Goal: Information Seeking & Learning: Understand process/instructions

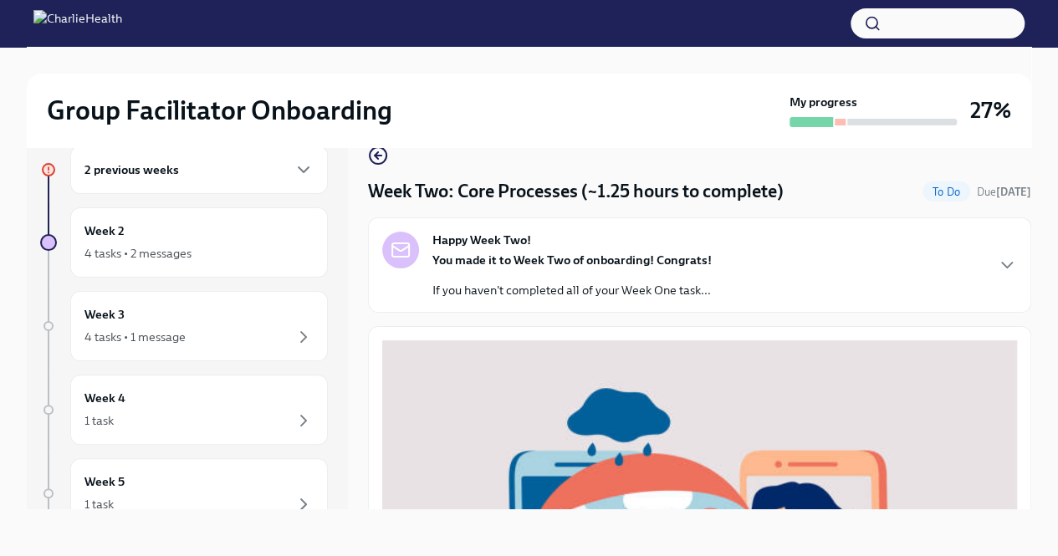
scroll to position [586, 0]
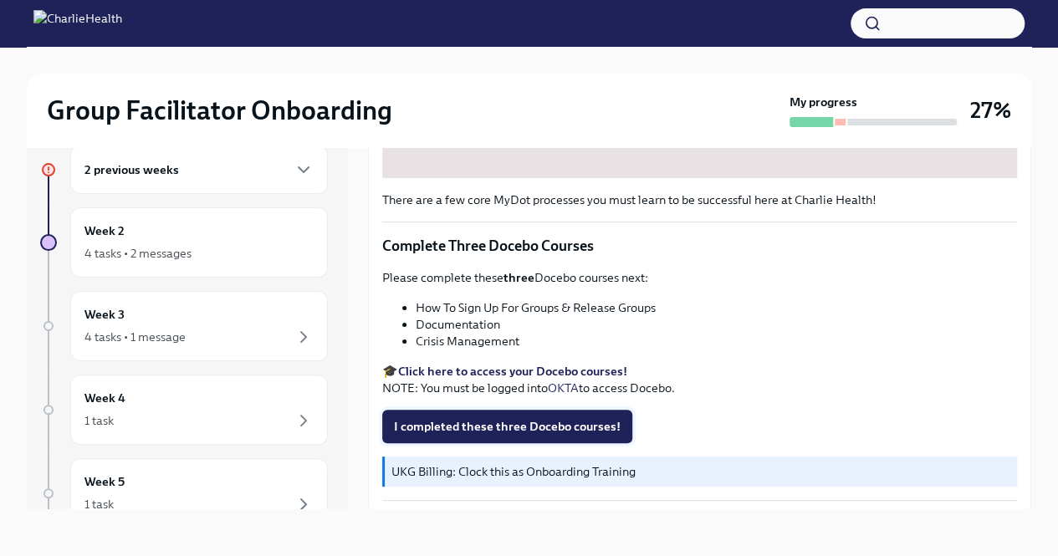
click at [473, 410] on button "I completed these three Docebo courses!" at bounding box center [507, 426] width 250 height 33
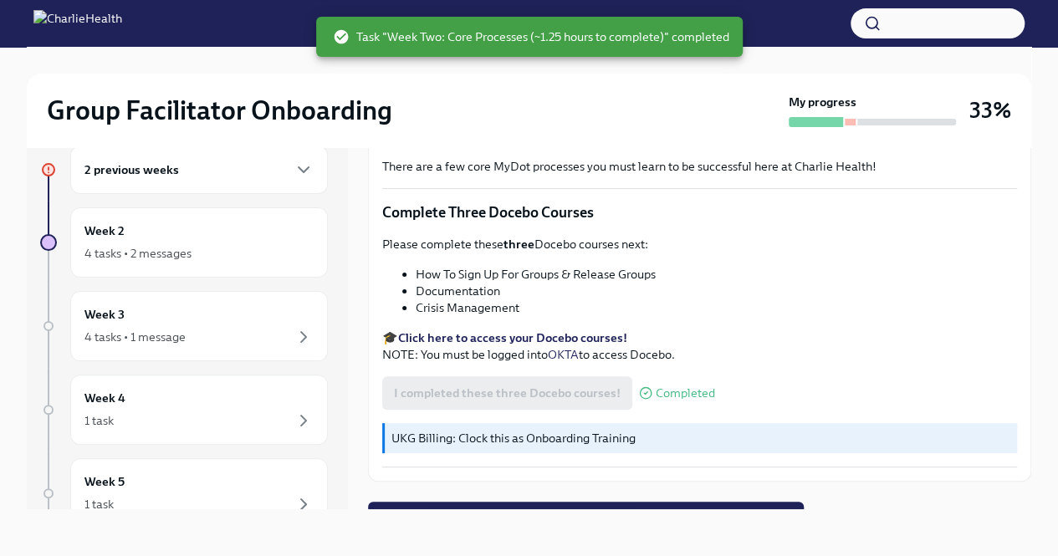
scroll to position [635, 0]
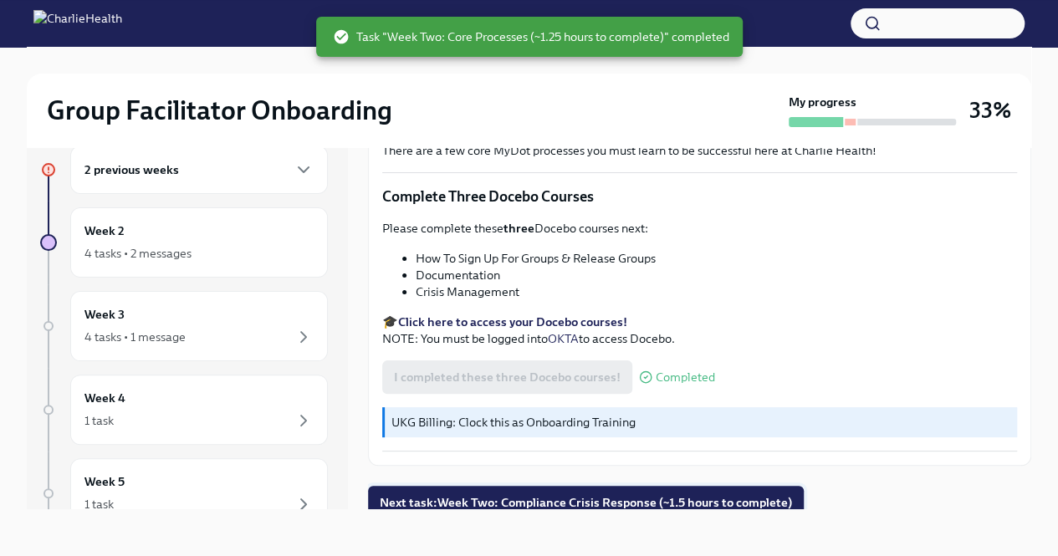
click at [612, 499] on span "Next task : Week Two: Compliance Crisis Response (~1.5 hours to complete)" at bounding box center [586, 502] width 412 height 17
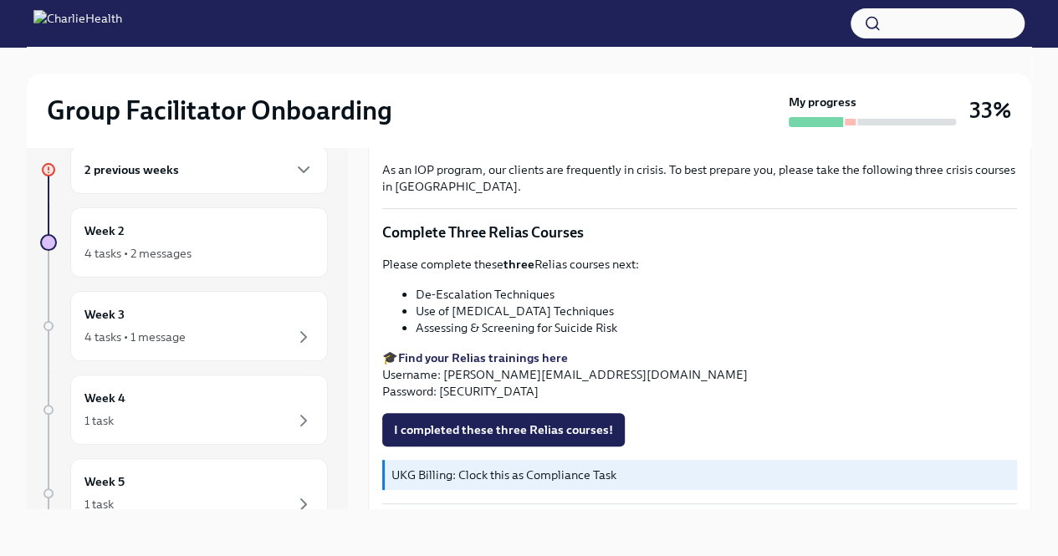
scroll to position [574, 0]
click at [222, 175] on div "2 previous weeks" at bounding box center [198, 170] width 229 height 20
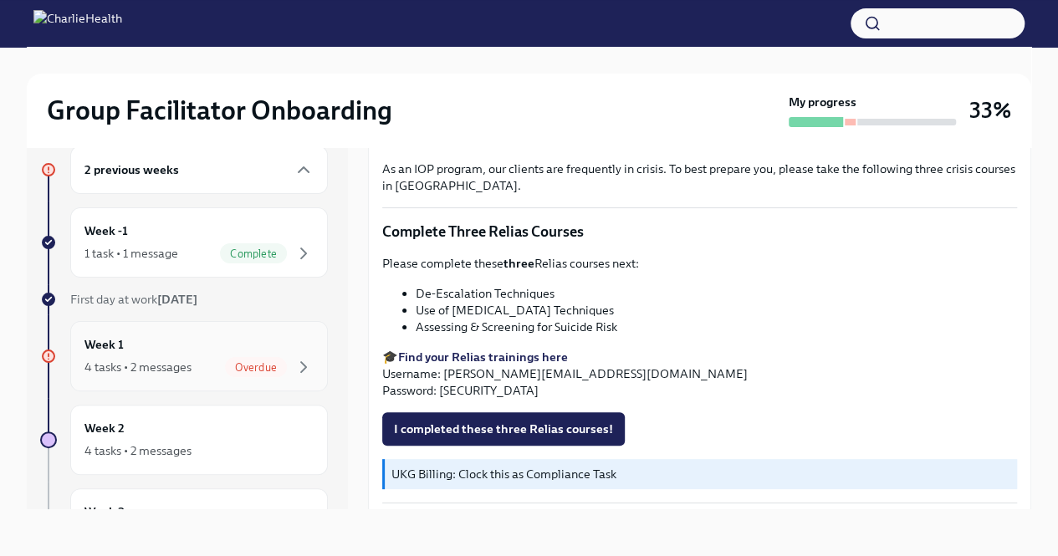
click at [239, 359] on div "Overdue" at bounding box center [256, 367] width 62 height 20
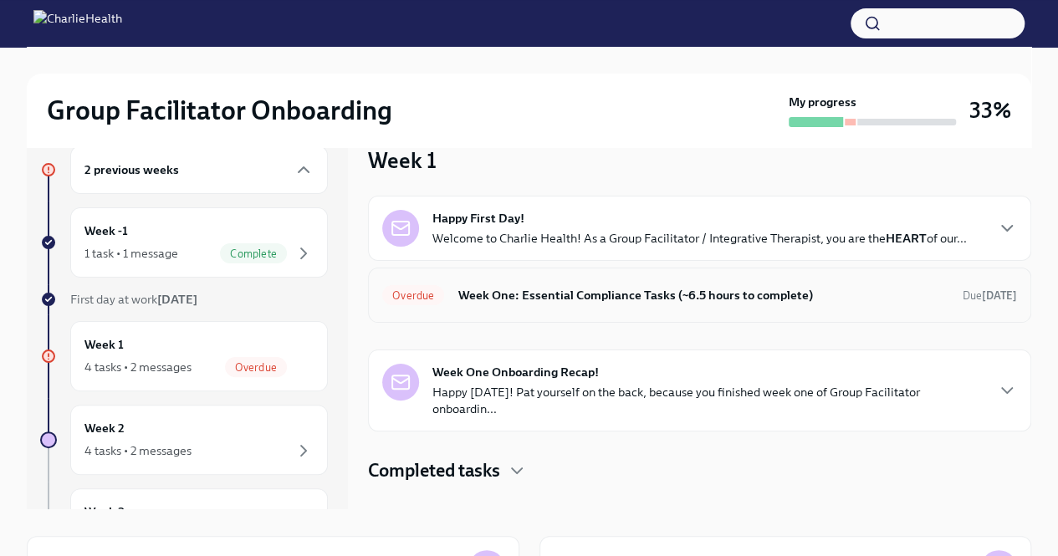
click at [545, 293] on h6 "Week One: Essential Compliance Tasks (~6.5 hours to complete)" at bounding box center [704, 295] width 492 height 18
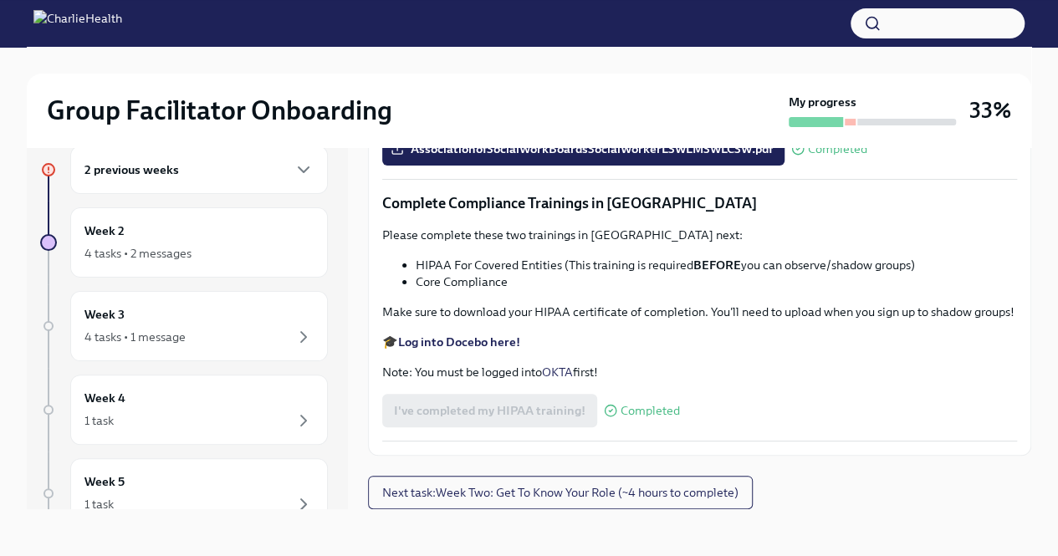
scroll to position [3875, 0]
click at [699, 484] on button "Next task : Week Two: Get To Know Your Role (~4 hours to complete)" at bounding box center [560, 492] width 385 height 33
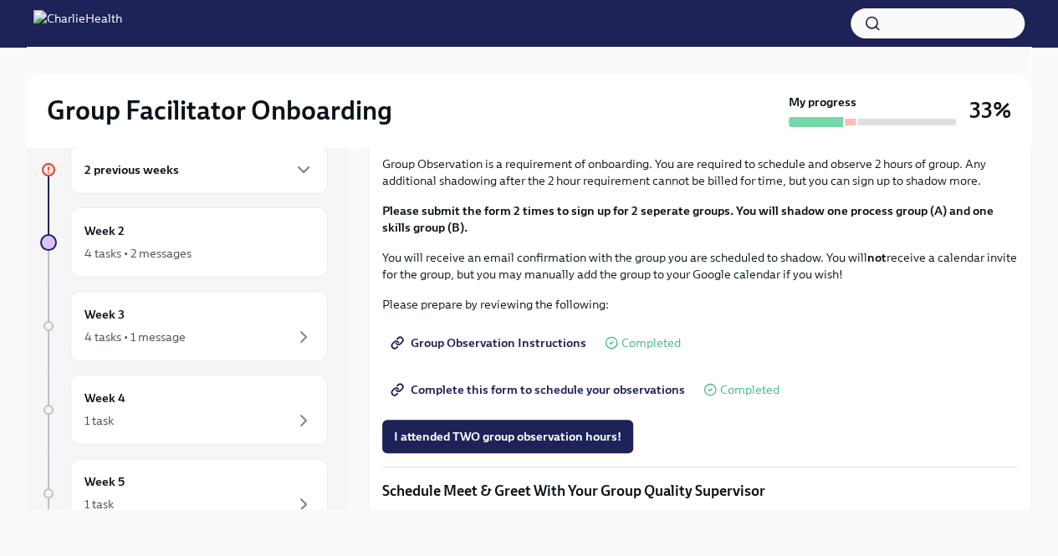
scroll to position [858, 0]
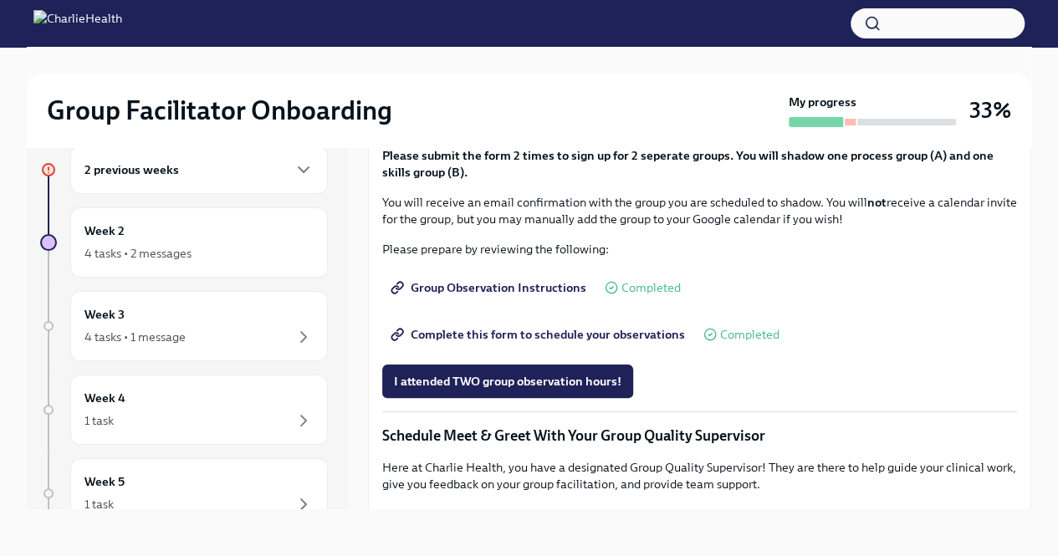
click at [1017, 499] on div "You've made it to Week Two of Charlie Health onboarding! Congratulations and th…" at bounding box center [699, 80] width 663 height 1224
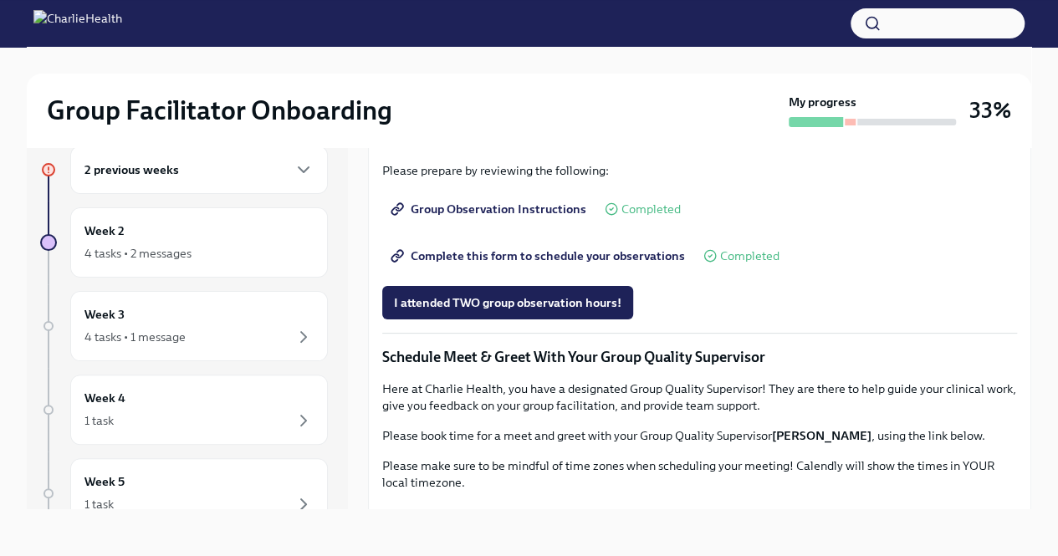
scroll to position [970, 0]
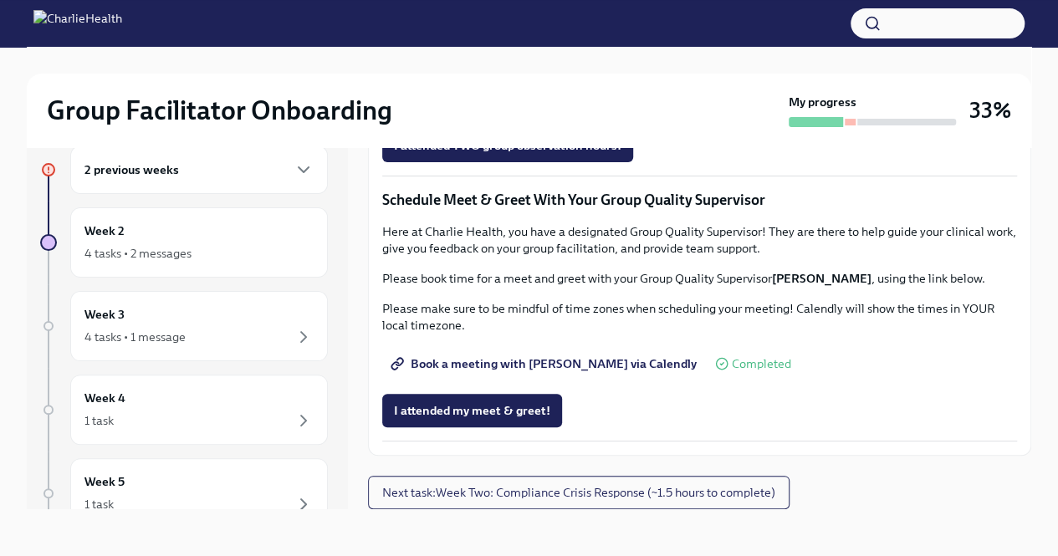
scroll to position [1576, 0]
click at [696, 494] on span "Next task : Week Two: Compliance Crisis Response (~1.5 hours to complete)" at bounding box center [578, 492] width 393 height 17
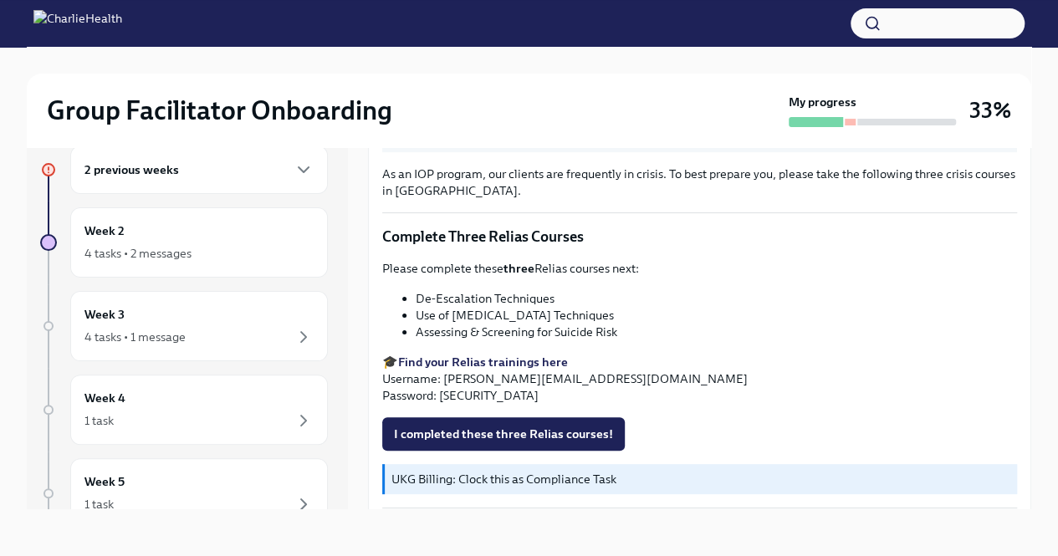
scroll to position [574, 0]
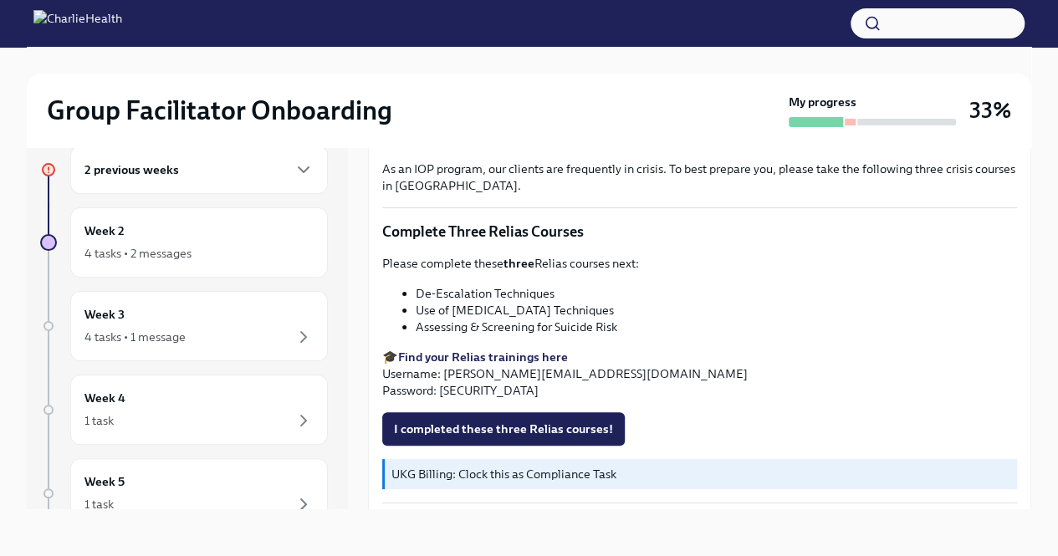
click at [549, 352] on strong "Find your Relias trainings here" at bounding box center [483, 357] width 170 height 15
click at [201, 171] on div "2 previous weeks" at bounding box center [198, 170] width 229 height 20
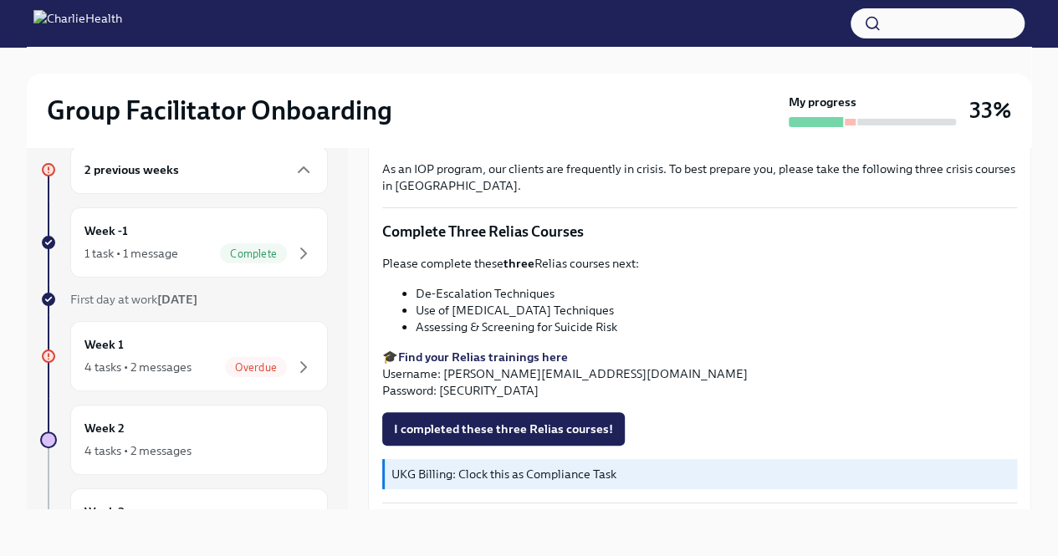
click at [207, 279] on div "2 previous weeks Week -1 1 task • 1 message Complete First day at work [DATE] W…" at bounding box center [184, 526] width 288 height 761
click at [234, 381] on div "Week 1 4 tasks • 2 messages Overdue" at bounding box center [199, 356] width 258 height 70
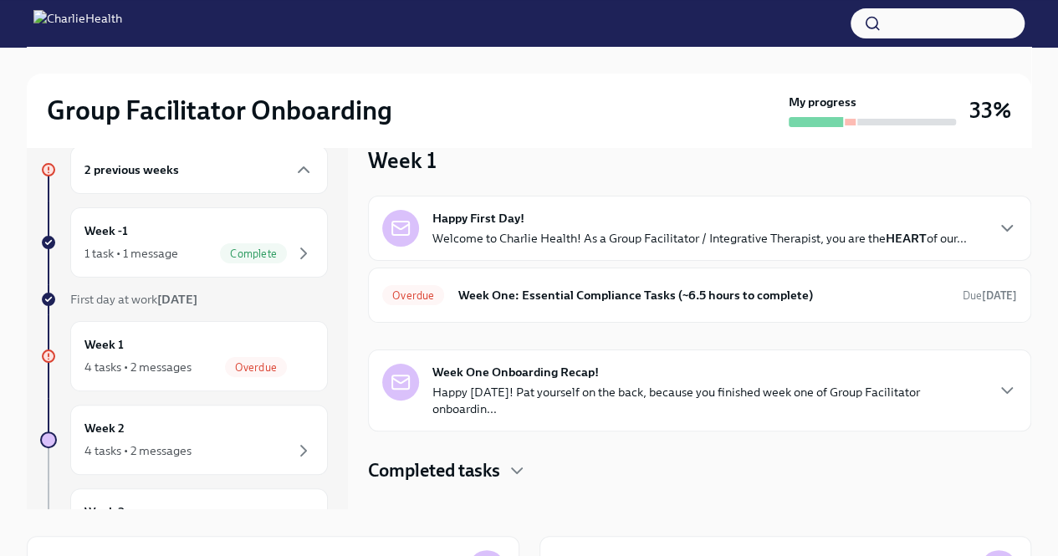
click at [857, 237] on p "Welcome to Charlie Health! As a Group Facilitator / Integrative Therapist, you …" at bounding box center [700, 238] width 535 height 17
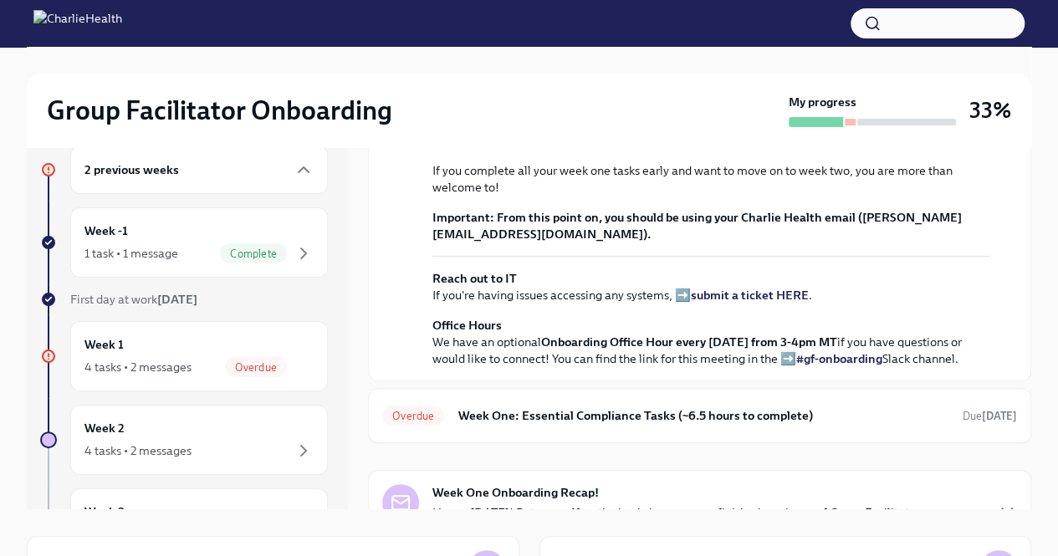
scroll to position [664, 0]
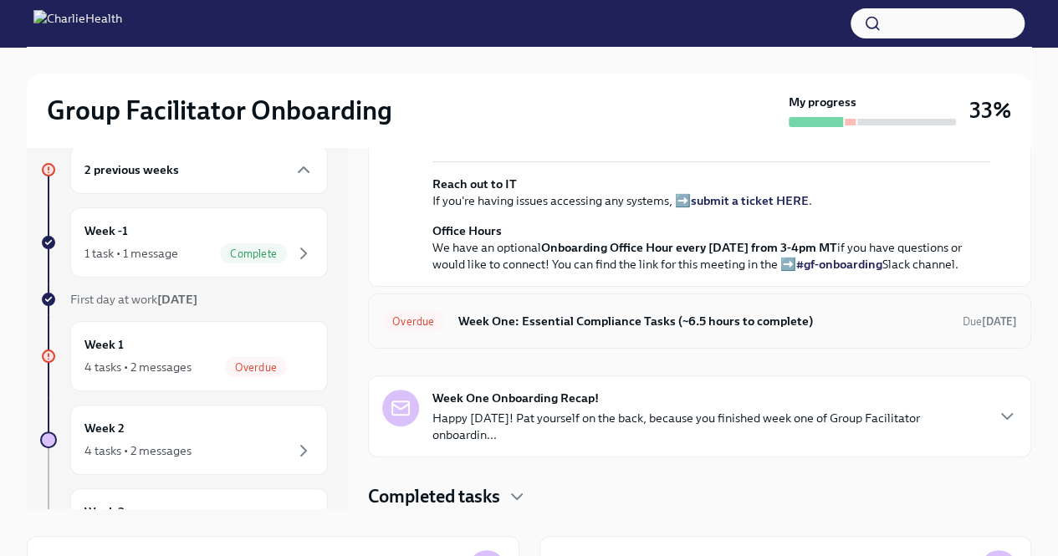
click at [700, 327] on h6 "Week One: Essential Compliance Tasks (~6.5 hours to complete)" at bounding box center [704, 321] width 492 height 18
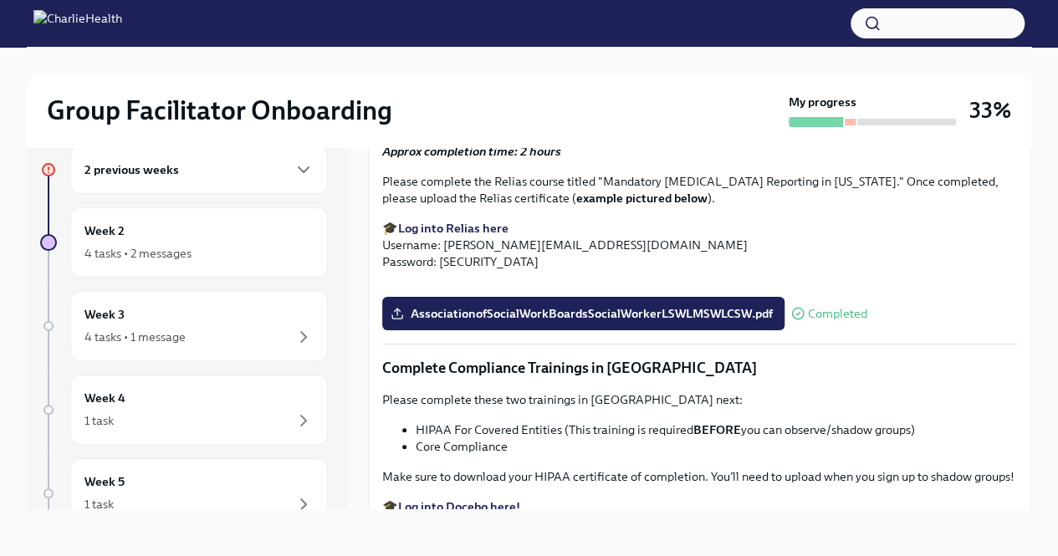
scroll to position [3080, 0]
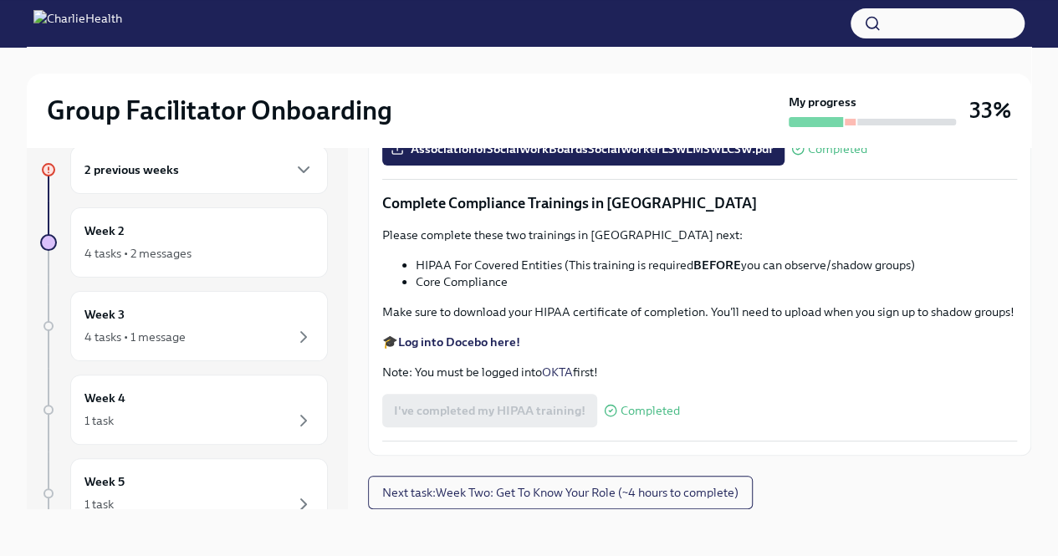
click at [0, 0] on input "[US_STATE]-state-telemedicine-training-[PERSON_NAME].pdf" at bounding box center [0, 0] width 0 height 0
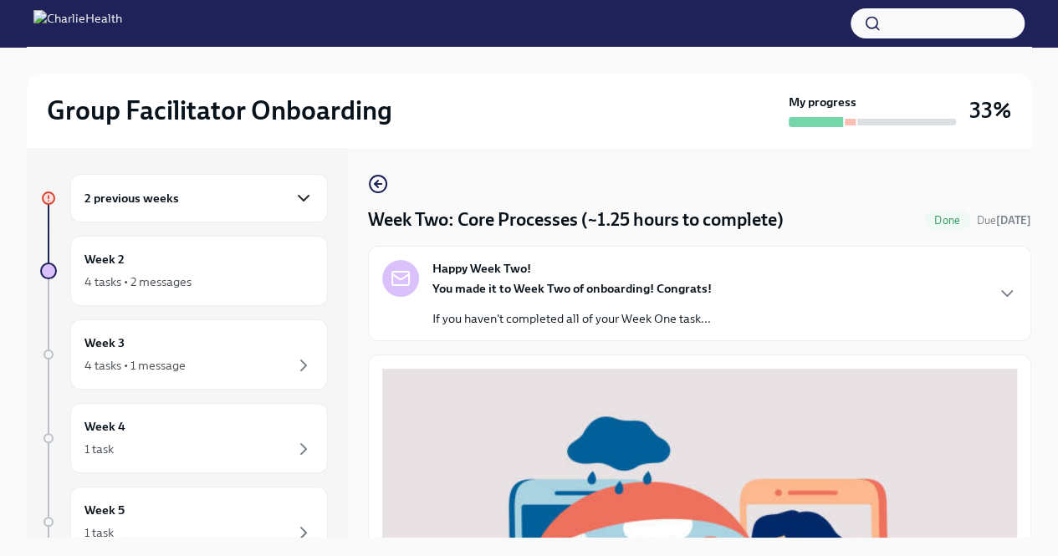
click at [294, 203] on icon "button" at bounding box center [304, 198] width 20 height 20
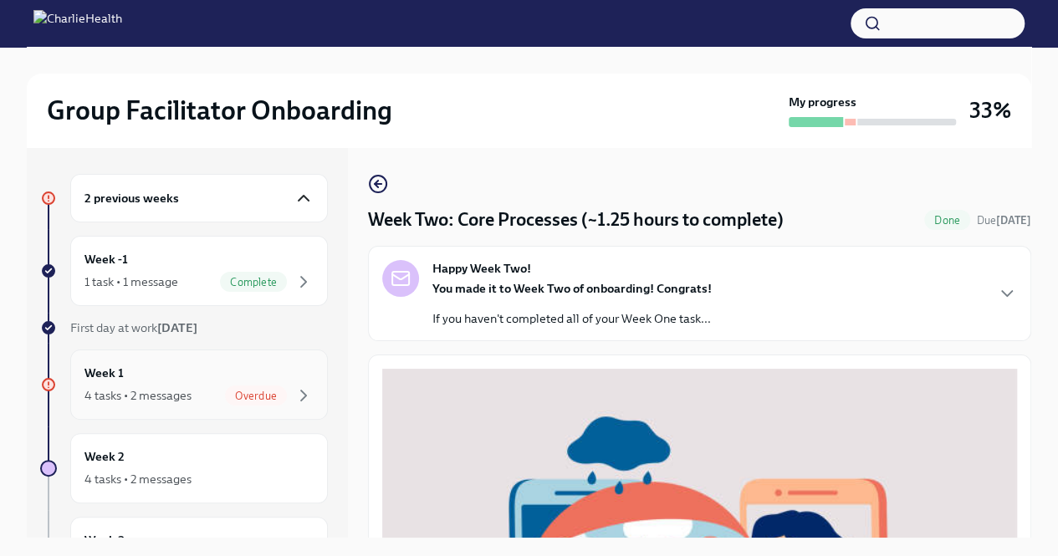
click at [264, 392] on span "Overdue" at bounding box center [256, 396] width 62 height 13
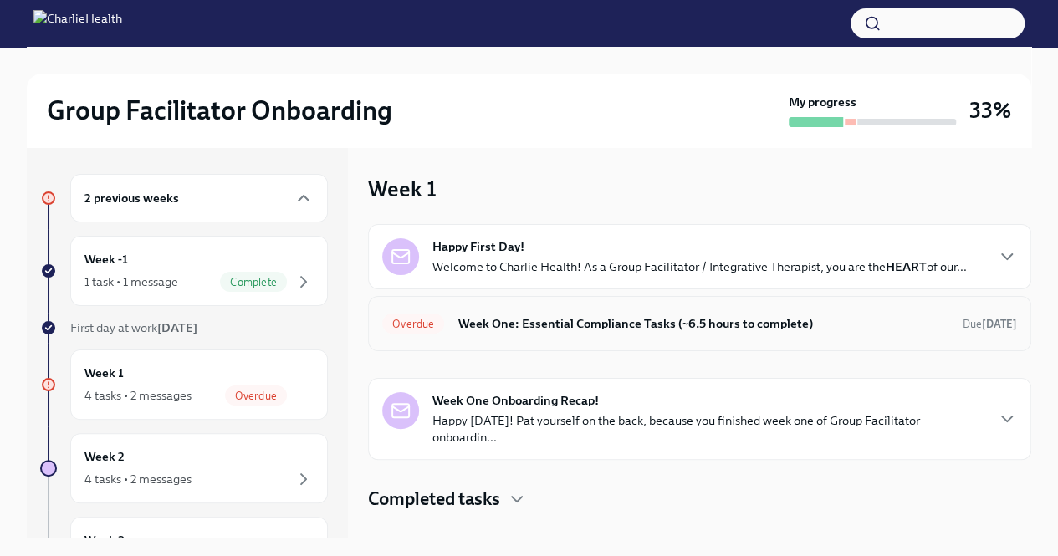
click at [563, 324] on h6 "Week One: Essential Compliance Tasks (~6.5 hours to complete)" at bounding box center [704, 324] width 492 height 18
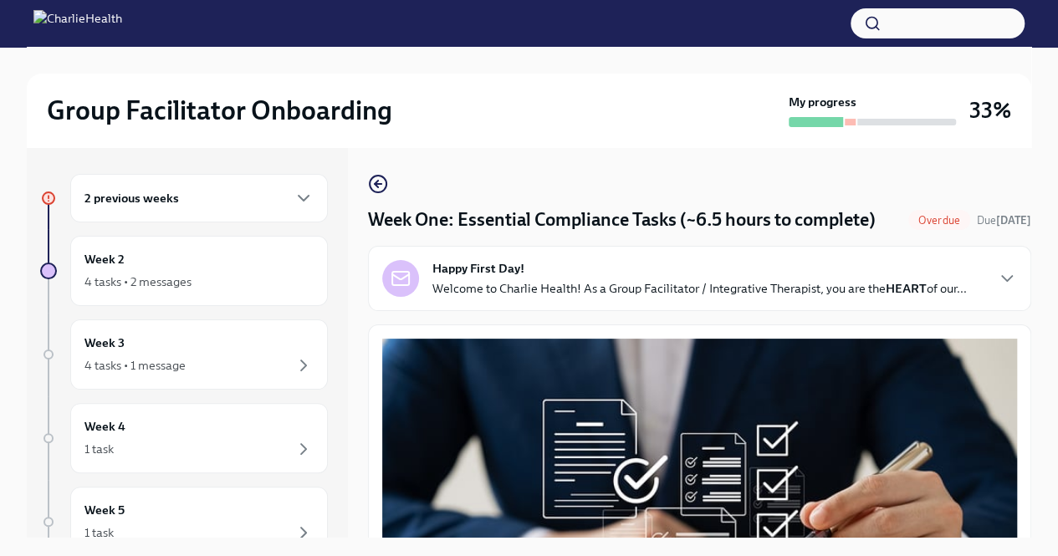
scroll to position [28, 0]
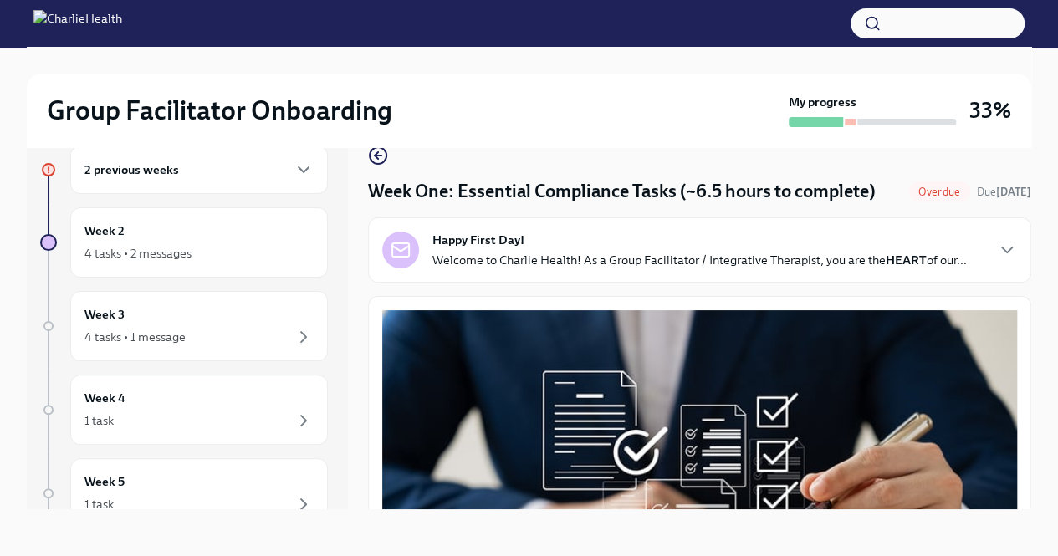
click at [803, 473] on button "Zoom image" at bounding box center [699, 475] width 635 height 331
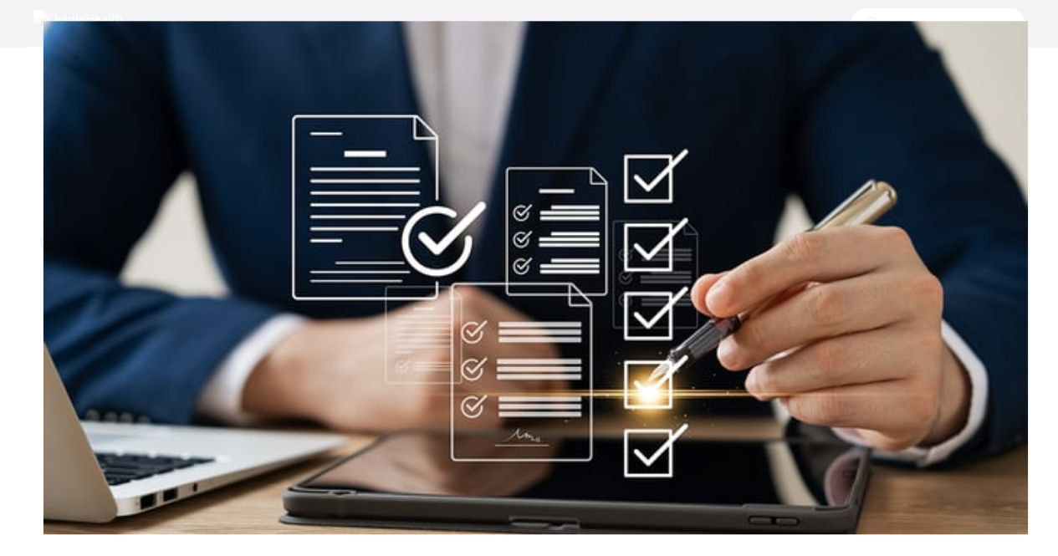
click at [803, 473] on button "Unzoom image" at bounding box center [529, 278] width 1058 height 556
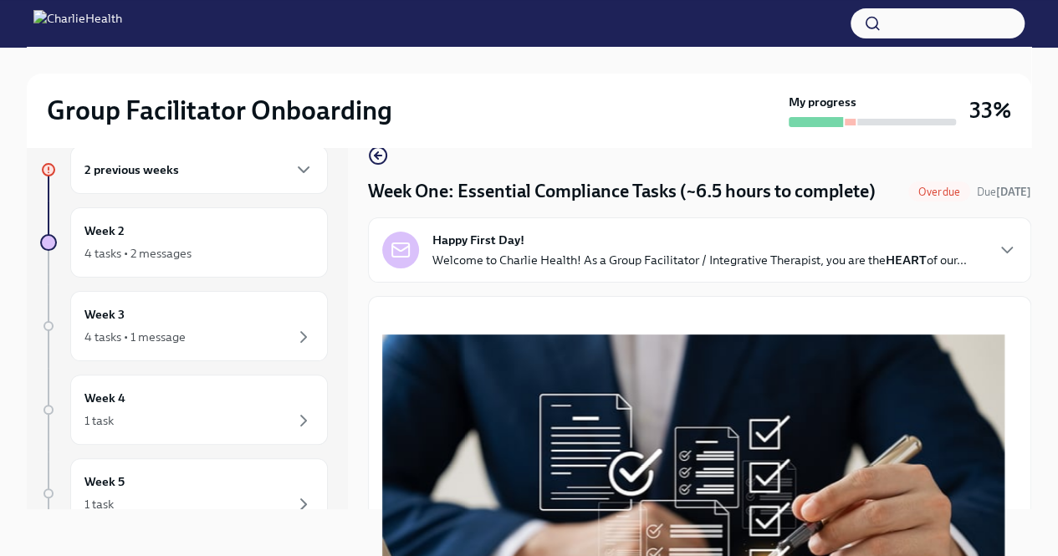
click at [803, 473] on button "Unzoom image" at bounding box center [529, 278] width 1058 height 556
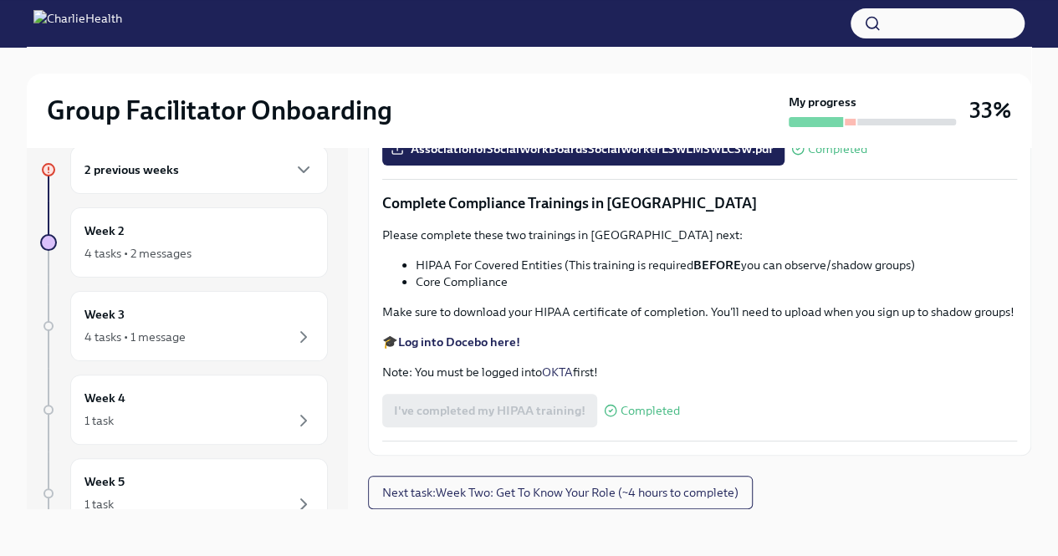
scroll to position [3875, 0]
click at [720, 498] on span "Next task : Week Two: Get To Know Your Role (~4 hours to complete)" at bounding box center [560, 492] width 356 height 17
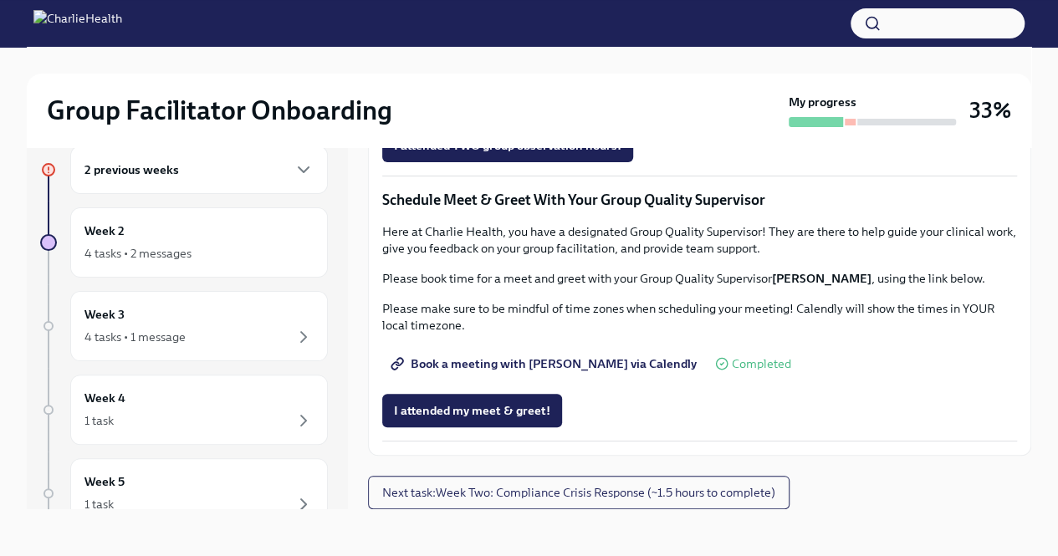
scroll to position [1576, 0]
click at [724, 501] on span "Next task : Week Two: Compliance Crisis Response (~1.5 hours to complete)" at bounding box center [578, 492] width 393 height 17
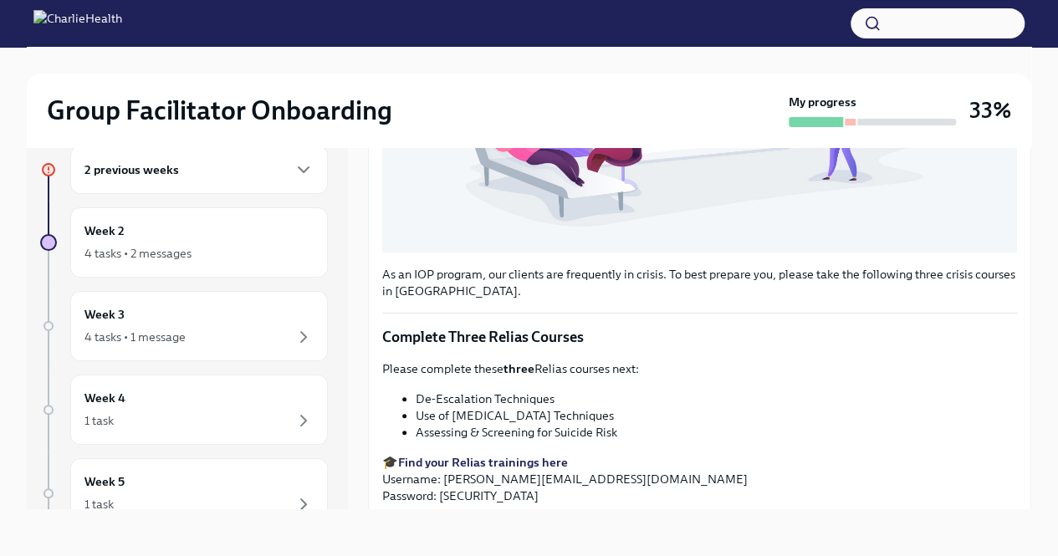
scroll to position [502, 0]
